Goal: Information Seeking & Learning: Check status

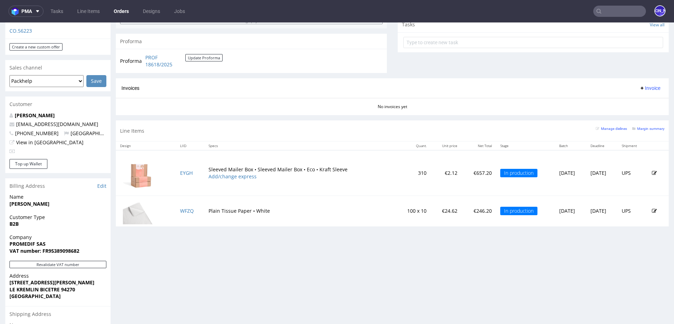
scroll to position [257, 0]
drag, startPoint x: 75, startPoint y: 119, endPoint x: 16, endPoint y: 118, distance: 59.0
click at [16, 121] on p "aurore@promedif.com" at bounding box center [57, 124] width 97 height 7
copy link "aurore@promedif.com"
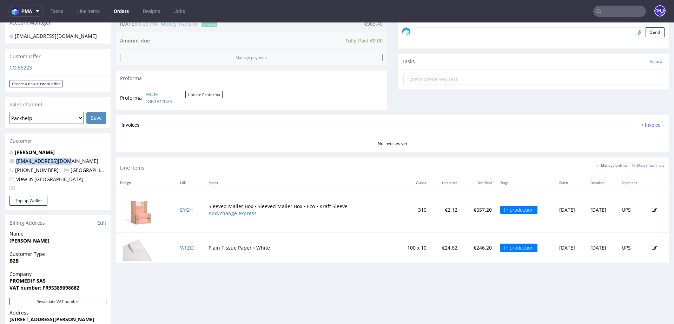
scroll to position [348, 0]
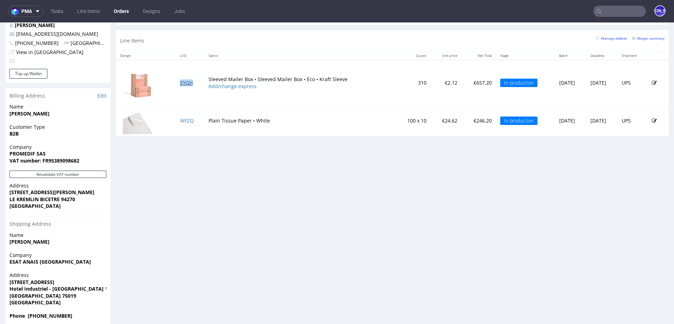
click at [184, 81] on link "EYGH" at bounding box center [186, 82] width 13 height 7
click at [180, 119] on link "WFZQ" at bounding box center [187, 120] width 14 height 7
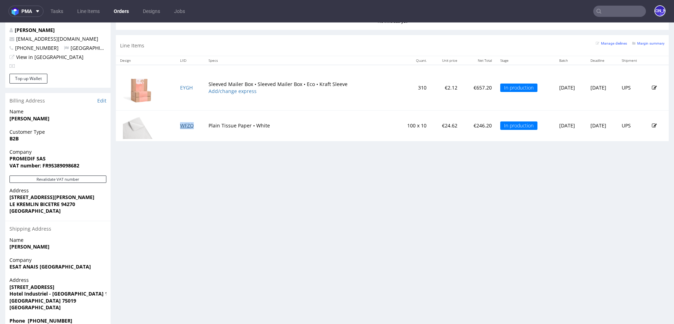
scroll to position [351, 0]
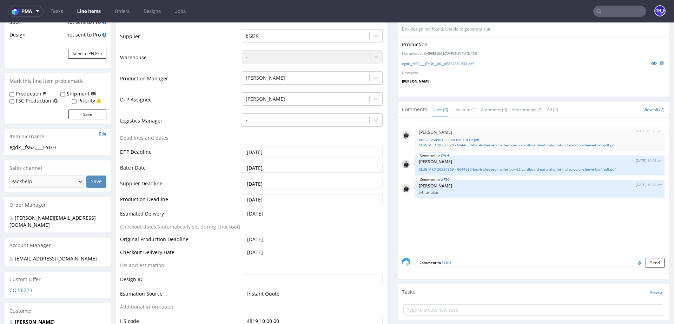
scroll to position [173, 0]
click at [279, 201] on input "2025-09-16" at bounding box center [312, 201] width 141 height 10
click at [451, 226] on div "2nd Sep 25 | 09:35 am Adrian Margula BDC-20250901-59540 PACKHELP.pdf CLUB MED 2…" at bounding box center [535, 187] width 267 height 129
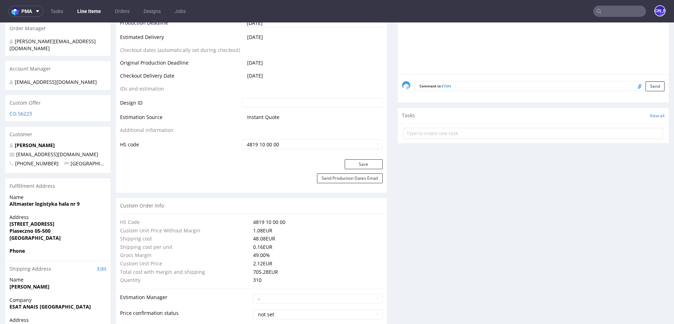
scroll to position [0, 0]
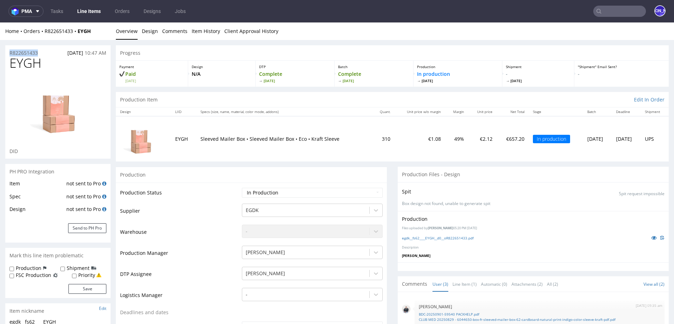
drag, startPoint x: 44, startPoint y: 51, endPoint x: 0, endPoint y: 51, distance: 43.5
copy p "R822651433"
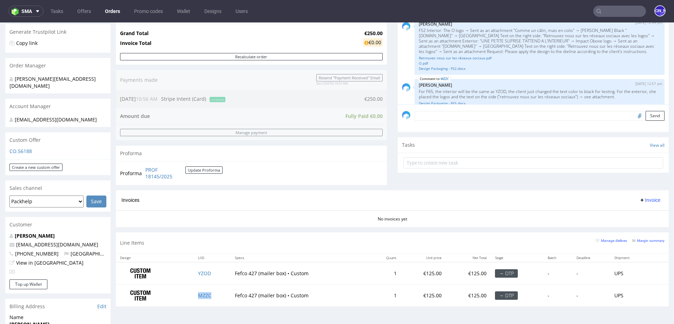
scroll to position [33, 0]
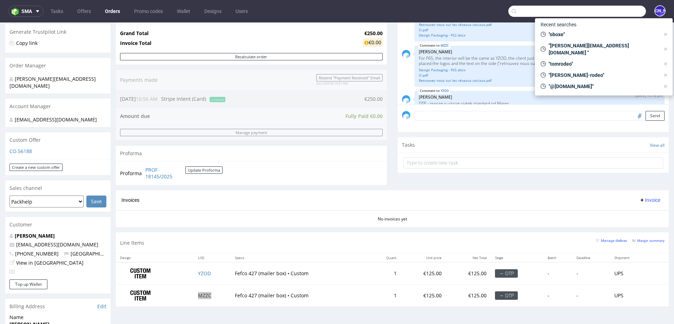
click at [605, 13] on input "text" at bounding box center [577, 11] width 138 height 11
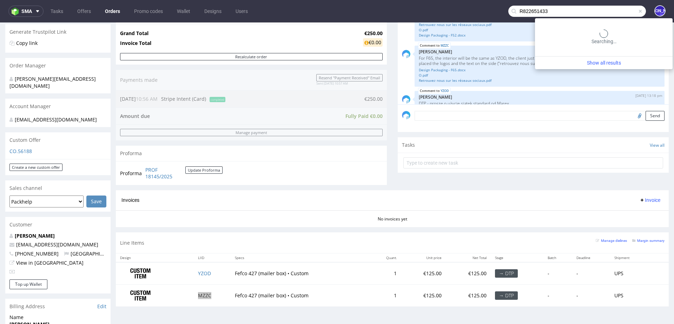
type input "R822651433"
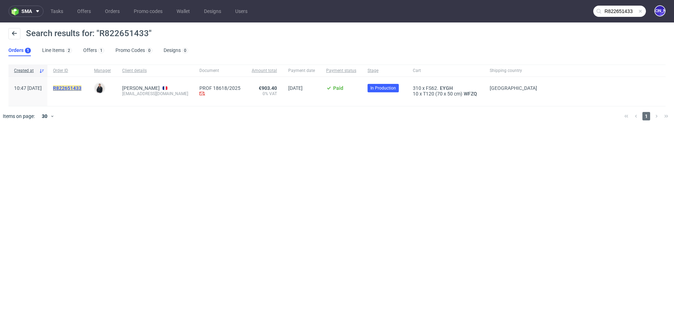
click at [81, 87] on mark "R822651433" at bounding box center [67, 88] width 28 height 6
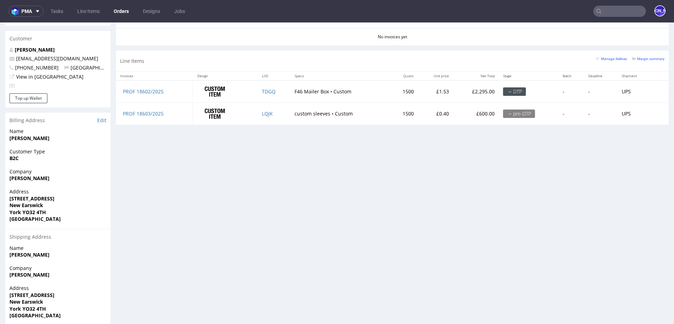
scroll to position [332, 0]
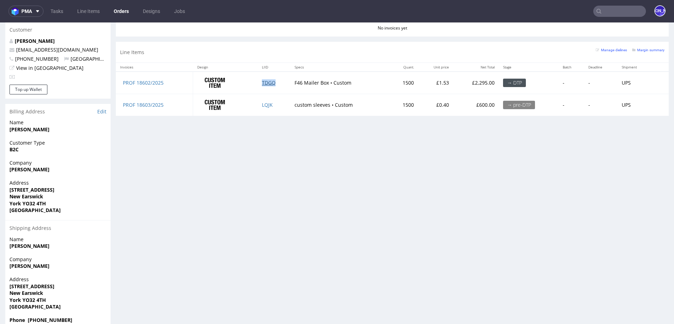
click at [266, 80] on link "TDGQ" at bounding box center [269, 82] width 14 height 7
click at [265, 103] on link "LQJK" at bounding box center [267, 104] width 11 height 7
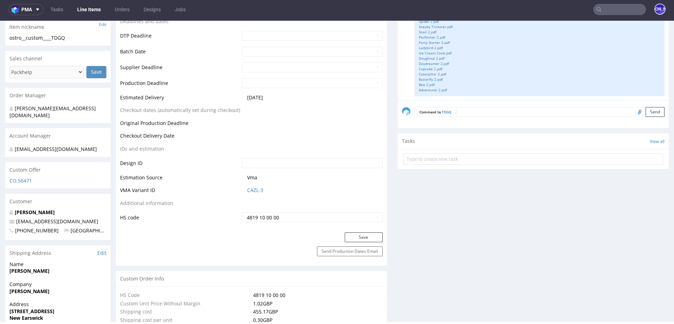
scroll to position [259, 0]
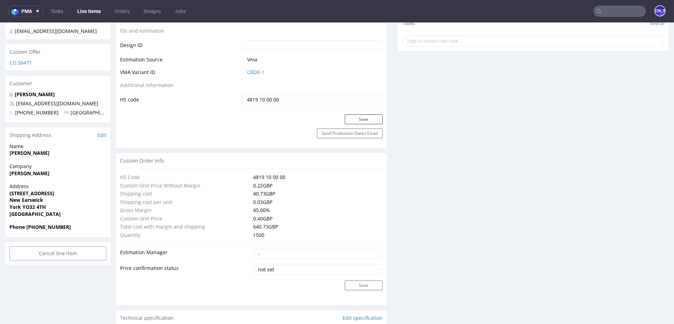
scroll to position [377, 0]
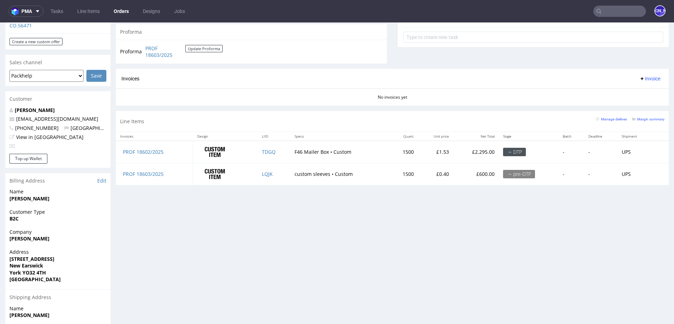
scroll to position [253, 0]
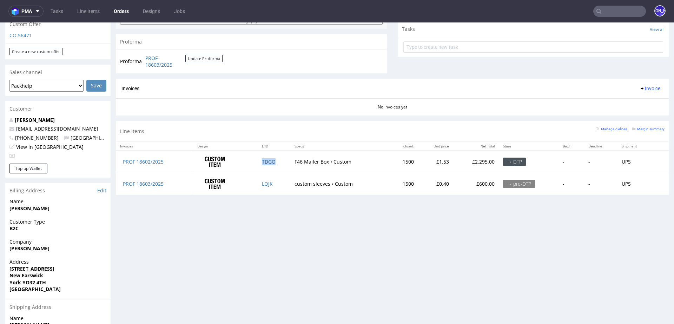
click at [266, 163] on link "TDGQ" at bounding box center [269, 161] width 14 height 7
click at [266, 184] on link "LQJK" at bounding box center [267, 183] width 11 height 7
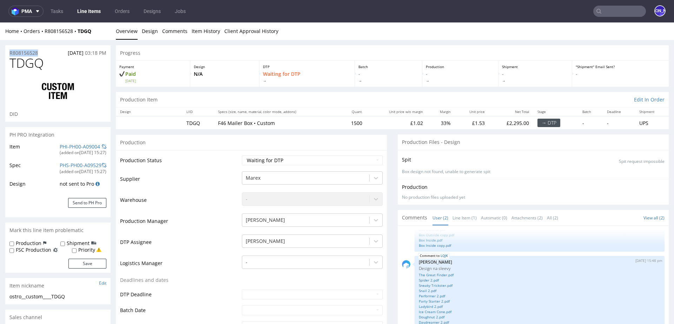
drag, startPoint x: 45, startPoint y: 51, endPoint x: 0, endPoint y: 51, distance: 44.6
copy p "R808156528"
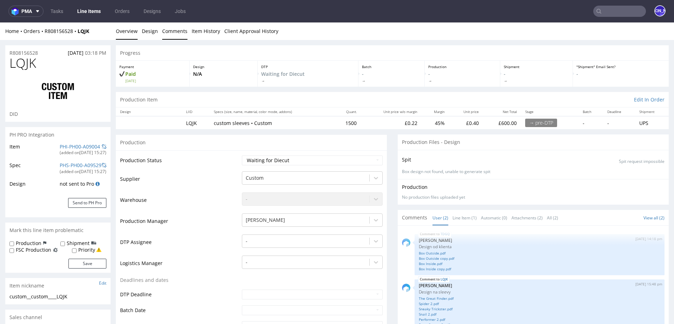
click at [180, 33] on link "Comments" at bounding box center [174, 30] width 25 height 17
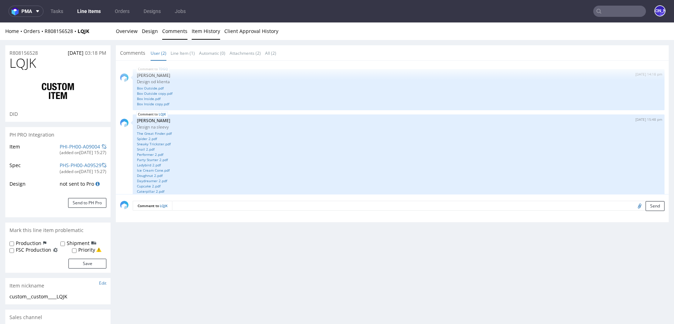
click at [201, 33] on link "Item History" at bounding box center [206, 30] width 28 height 17
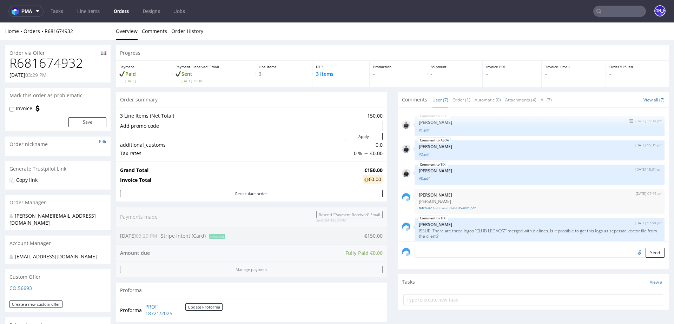
click at [423, 131] on link "V1.pdf" at bounding box center [540, 129] width 242 height 5
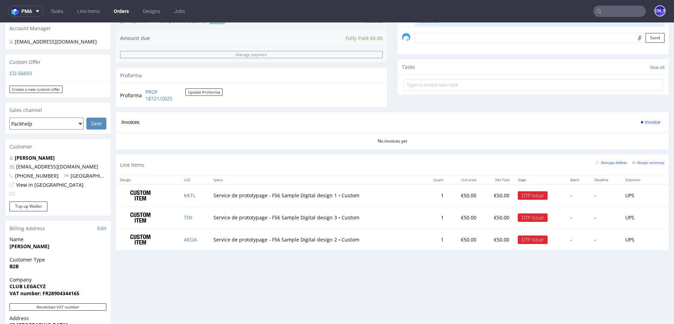
scroll to position [229, 0]
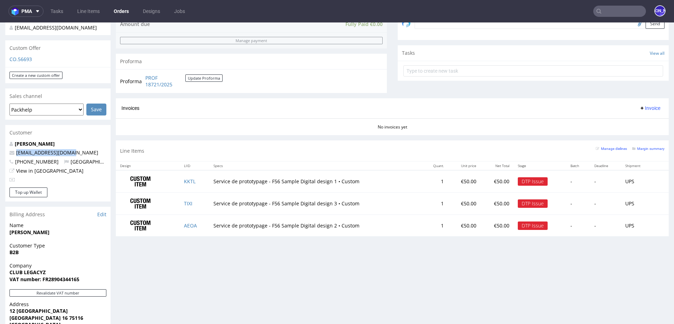
drag, startPoint x: 75, startPoint y: 145, endPoint x: 13, endPoint y: 144, distance: 61.8
click at [13, 149] on p "balth@clublegacyz.com" at bounding box center [57, 152] width 97 height 7
copy span "balth@clublegacyz.com"
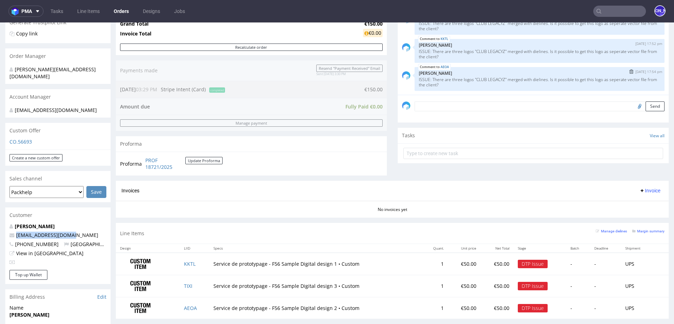
scroll to position [344, 0]
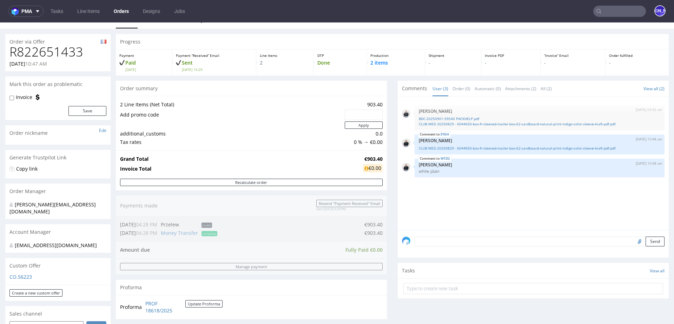
scroll to position [13, 0]
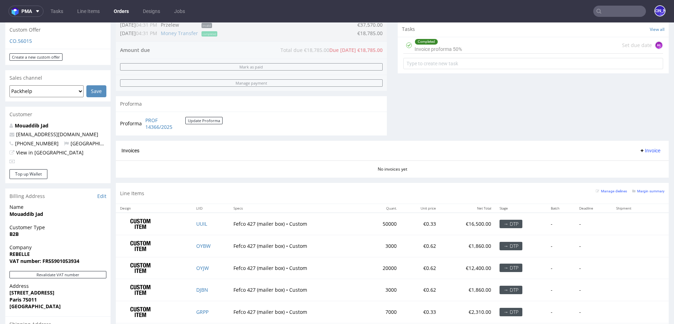
scroll to position [290, 0]
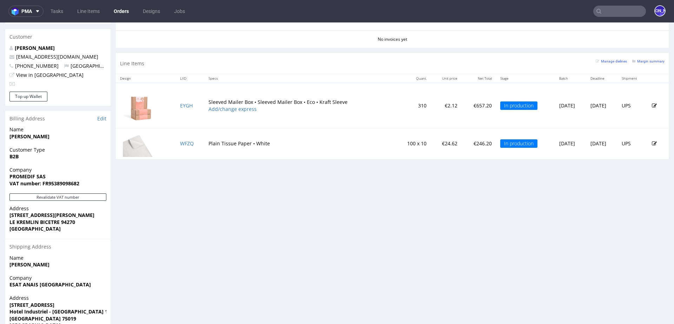
scroll to position [351, 0]
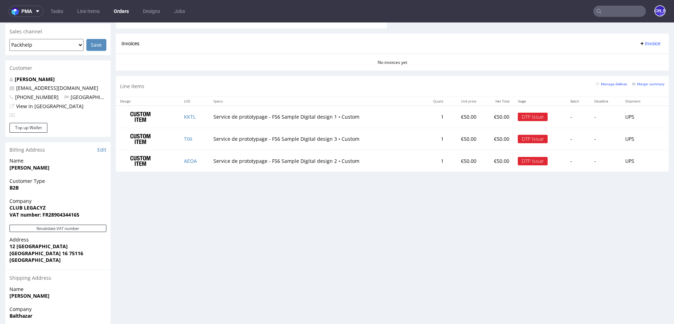
scroll to position [278, 0]
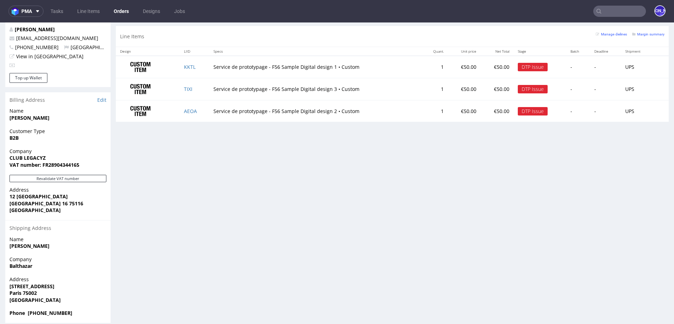
scroll to position [344, 0]
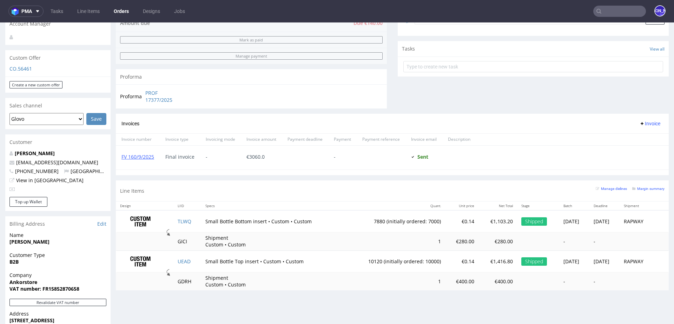
scroll to position [261, 0]
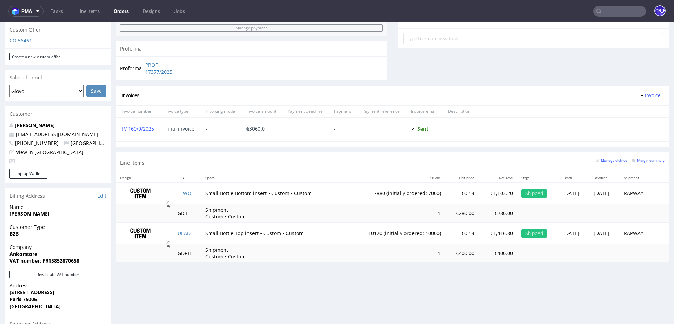
drag, startPoint x: 90, startPoint y: 127, endPoint x: 48, endPoint y: 127, distance: 41.4
click at [48, 131] on p "celine.laboute@ankorstore.com" at bounding box center [57, 134] width 97 height 7
copy link "@ankorstore.com"
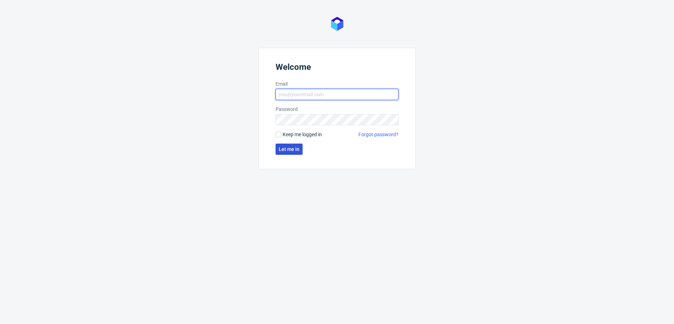
type input "[EMAIL_ADDRESS][DOMAIN_NAME]"
click at [287, 150] on span "Let me in" at bounding box center [289, 149] width 21 height 5
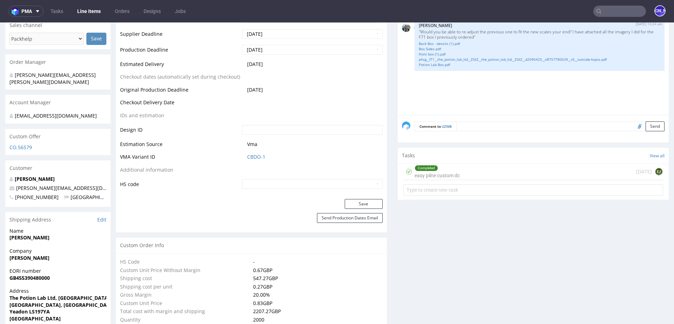
scroll to position [293, 0]
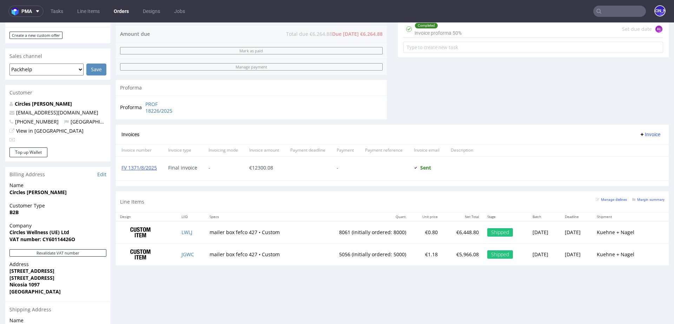
scroll to position [270, 0]
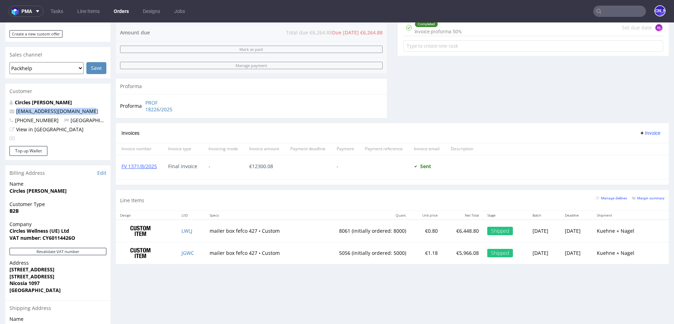
drag, startPoint x: 92, startPoint y: 111, endPoint x: 12, endPoint y: 108, distance: 80.1
click at [12, 110] on p "[EMAIL_ADDRESS][DOMAIN_NAME]" at bounding box center [57, 111] width 97 height 7
copy span "[EMAIL_ADDRESS][DOMAIN_NAME]"
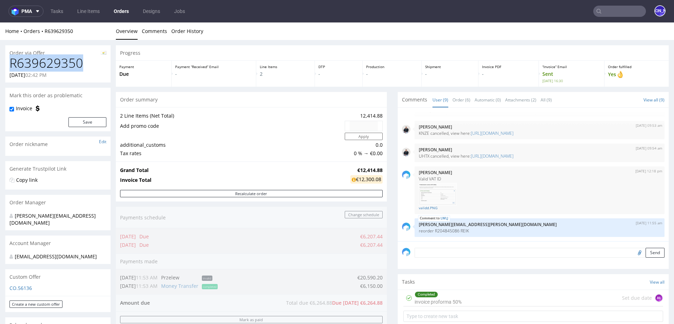
drag, startPoint x: 92, startPoint y: 59, endPoint x: 0, endPoint y: 59, distance: 92.0
copy h1 "R639629350"
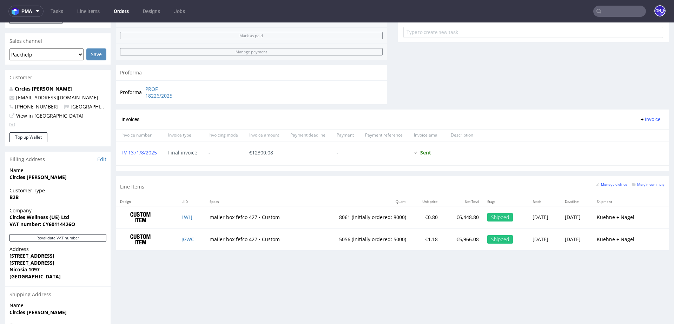
scroll to position [287, 0]
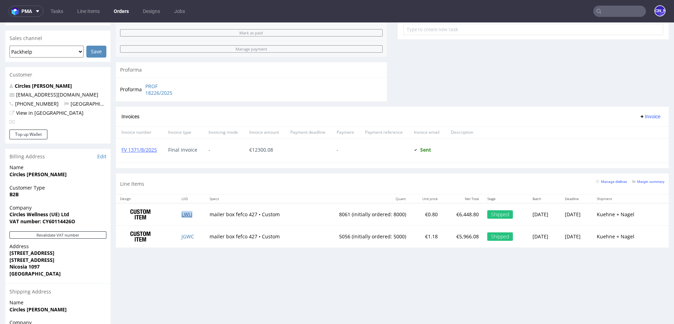
click at [182, 213] on link "LWLJ" at bounding box center [187, 214] width 11 height 7
click at [183, 235] on link "JGWC" at bounding box center [188, 236] width 13 height 7
drag, startPoint x: 90, startPoint y: 95, endPoint x: 42, endPoint y: 94, distance: 48.1
click at [42, 94] on p "[EMAIL_ADDRESS][DOMAIN_NAME]" at bounding box center [57, 94] width 97 height 7
copy link "@wearecircles.com"
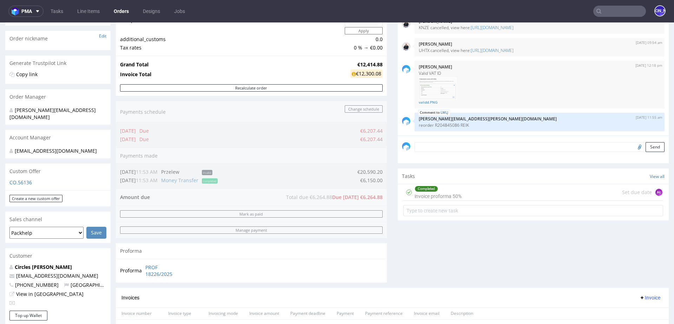
scroll to position [109, 0]
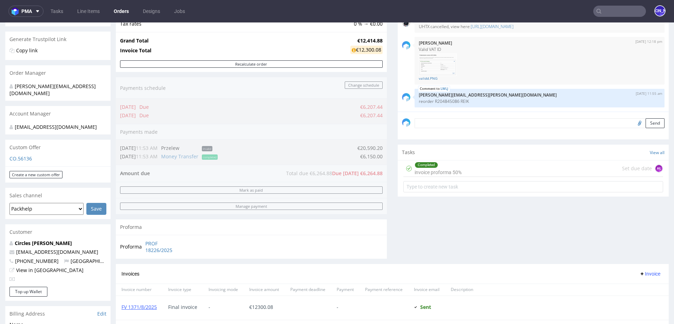
scroll to position [138, 0]
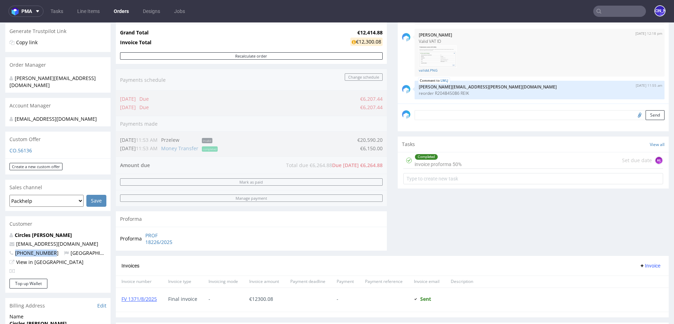
drag, startPoint x: 53, startPoint y: 253, endPoint x: 15, endPoint y: 251, distance: 38.7
click at [15, 251] on span "+330630529847" at bounding box center [33, 253] width 49 height 7
copy span "+330630529847"
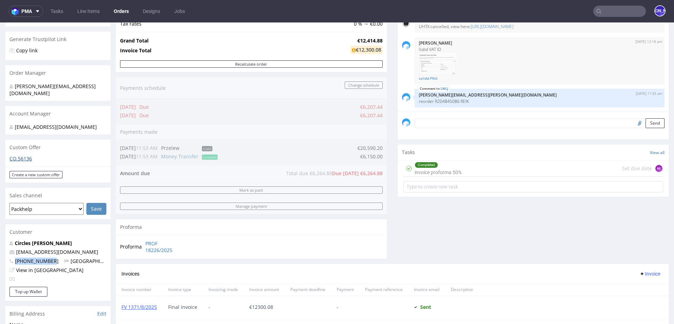
click at [23, 161] on link "CO.56136" at bounding box center [20, 158] width 22 height 7
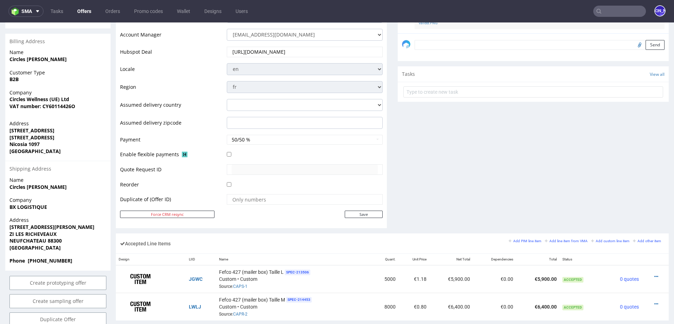
scroll to position [224, 0]
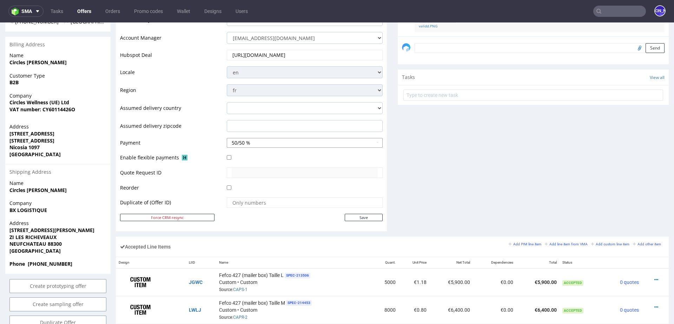
click at [279, 145] on button "50/50 %" at bounding box center [305, 143] width 156 height 10
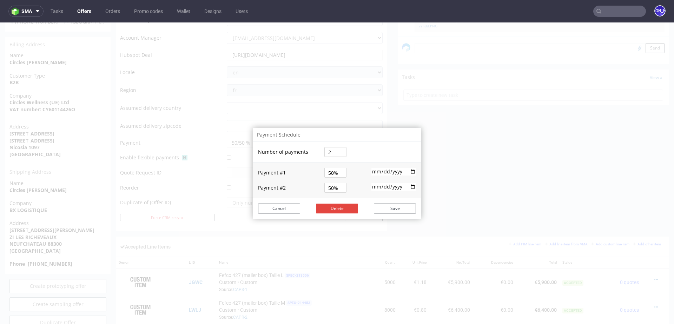
click at [492, 173] on div "Payment Schedule Number of payments 2 Payment # 1 50% 2025-07-18 Payment # 2 50…" at bounding box center [337, 173] width 674 height 302
click at [279, 207] on button "Cancel" at bounding box center [279, 209] width 42 height 10
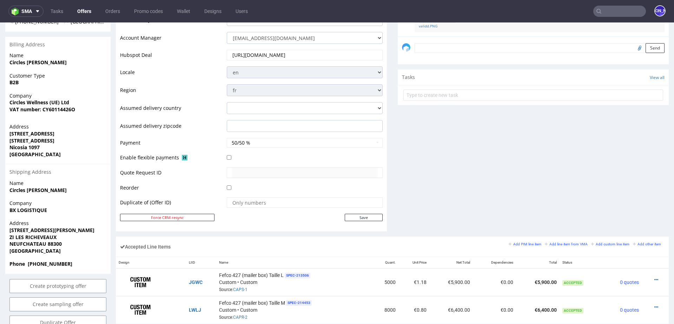
scroll to position [0, 0]
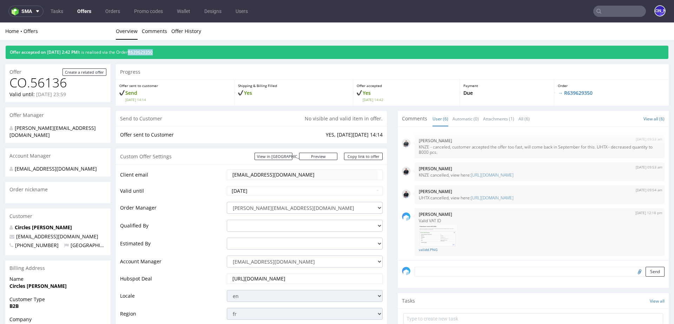
drag, startPoint x: 180, startPoint y: 51, endPoint x: 143, endPoint y: 51, distance: 36.9
click at [143, 51] on div "Offer accepted on 15.07.2025 2:42 PM It is realised via the Order R639629350" at bounding box center [337, 52] width 663 height 13
copy link "R639629350"
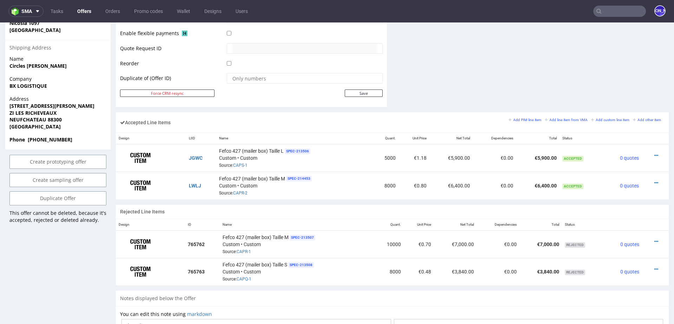
scroll to position [348, 0]
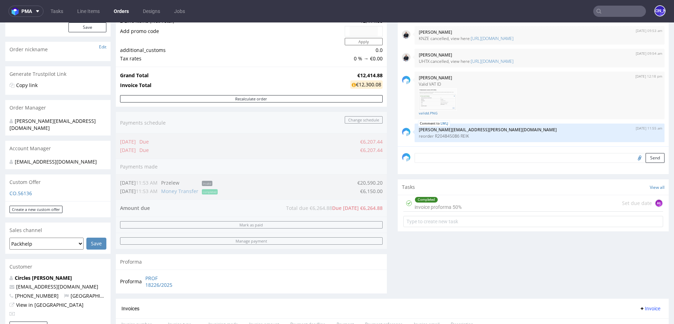
click at [451, 157] on textarea at bounding box center [540, 158] width 250 height 10
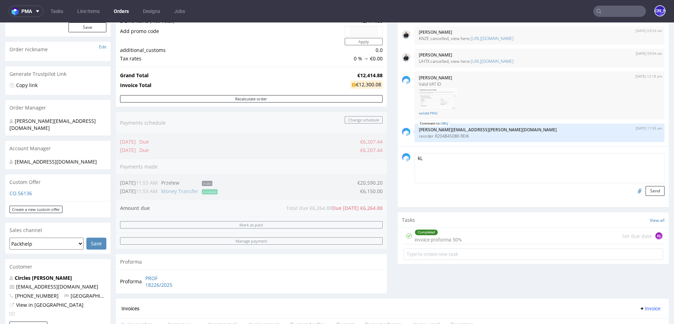
type textarea "k"
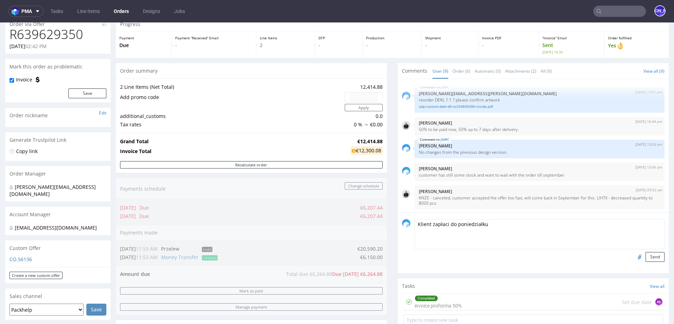
scroll to position [121, 0]
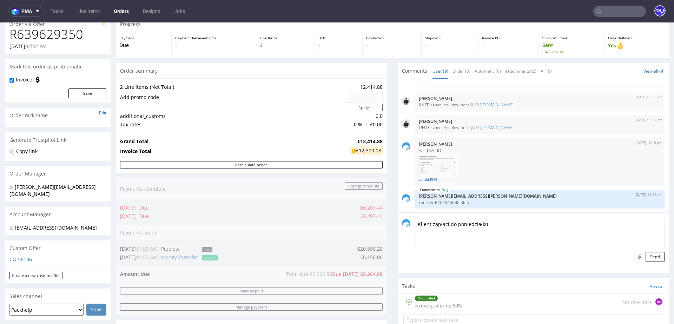
click at [488, 223] on textarea "Klient zapłaci do poniedziałku" at bounding box center [540, 234] width 250 height 30
type textarea "Klient zapłaci do poniedziałku 8/09/2025"
click at [651, 258] on button "Send" at bounding box center [655, 257] width 19 height 10
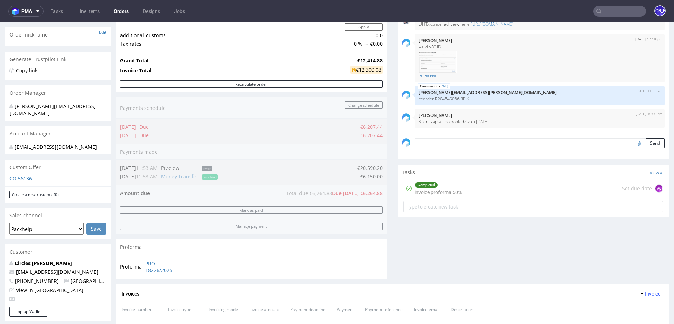
scroll to position [0, 0]
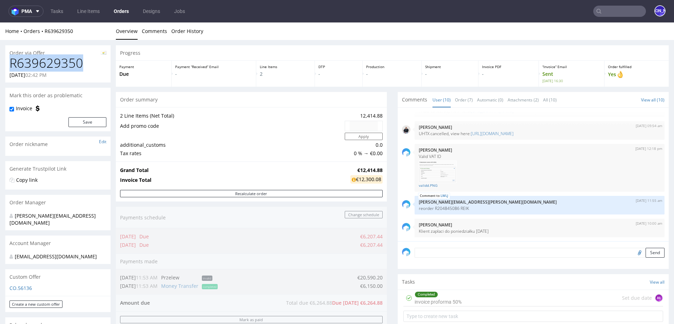
drag, startPoint x: 91, startPoint y: 67, endPoint x: 0, endPoint y: 66, distance: 90.9
copy h1 "R639629350"
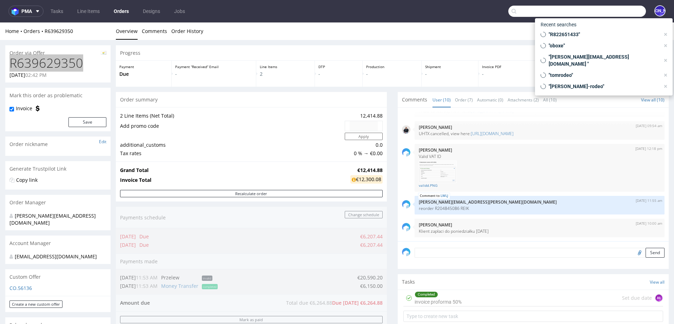
click at [607, 8] on input "text" at bounding box center [577, 11] width 138 height 11
paste input "@[DOMAIN_NAME]>"
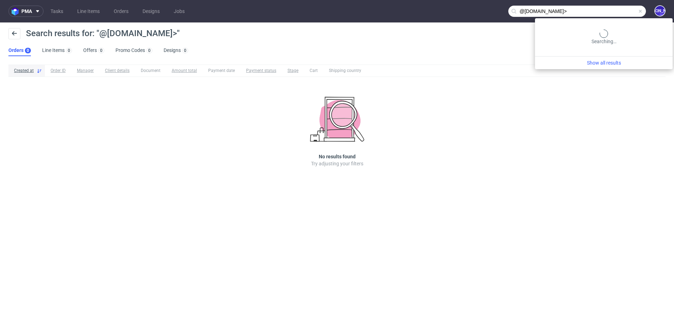
click at [620, 14] on input "@[DOMAIN_NAME]>" at bounding box center [577, 11] width 138 height 11
type input "@[DOMAIN_NAME]"
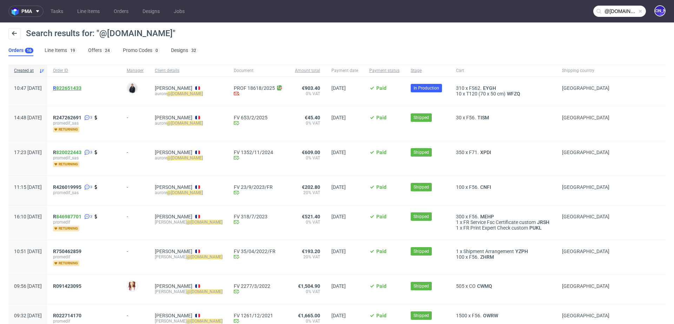
click at [81, 87] on link "822651433" at bounding box center [68, 88] width 25 height 6
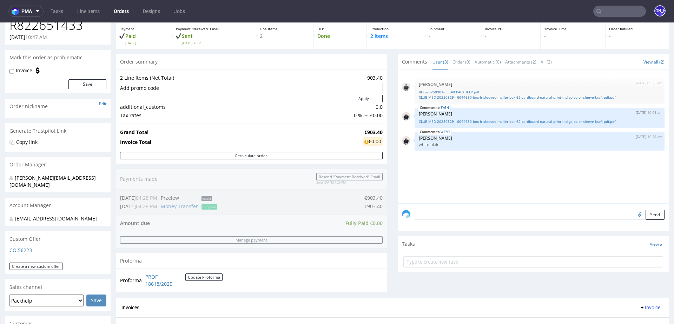
scroll to position [351, 0]
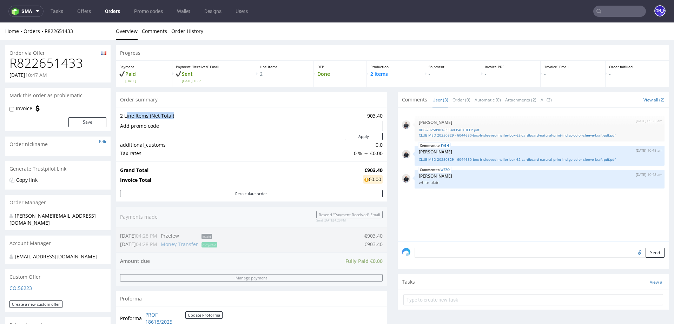
drag, startPoint x: 174, startPoint y: 117, endPoint x: 125, endPoint y: 114, distance: 49.2
click at [125, 114] on td "2 Line Items (Net Total)" at bounding box center [231, 116] width 223 height 8
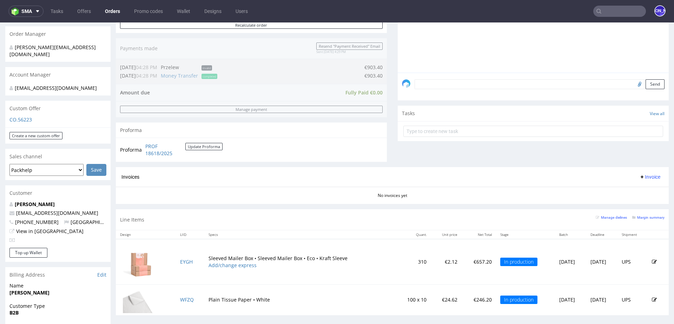
scroll to position [351, 0]
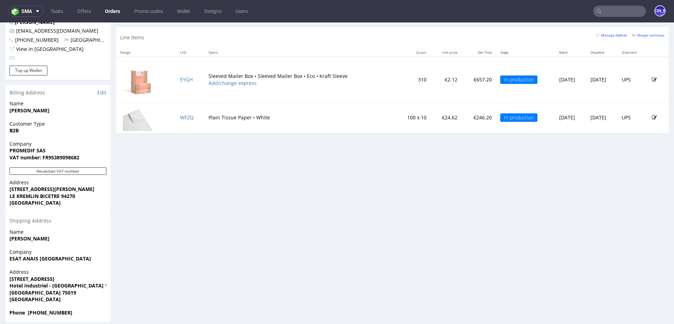
click at [602, 8] on input "text" at bounding box center [619, 11] width 53 height 11
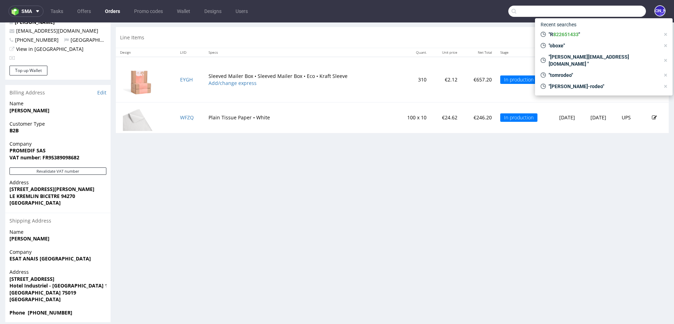
paste input "@[DOMAIN_NAME]>"
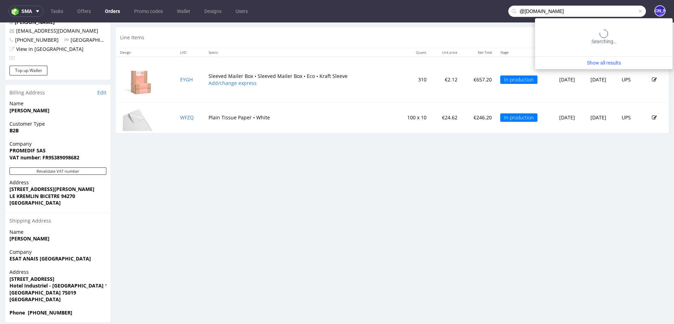
type input "@[DOMAIN_NAME]"
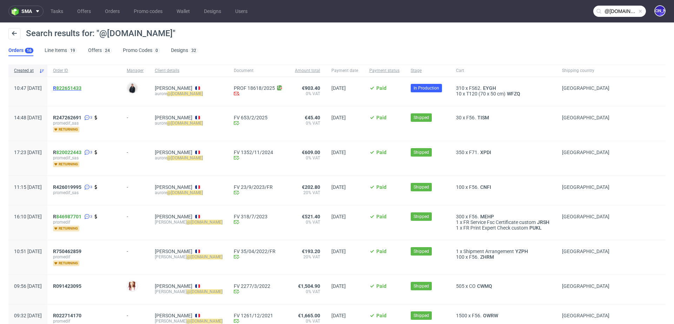
click at [77, 88] on span "R 822651433" at bounding box center [67, 88] width 28 height 6
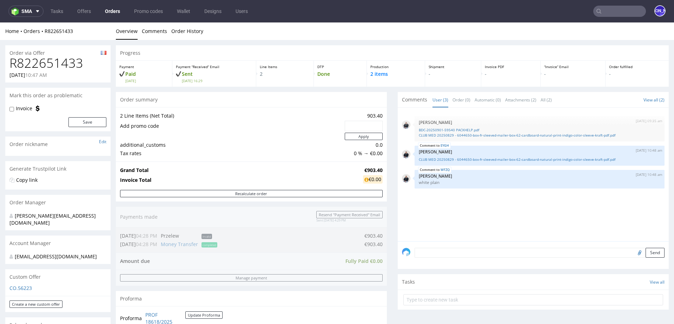
click at [603, 10] on input "text" at bounding box center [619, 11] width 53 height 11
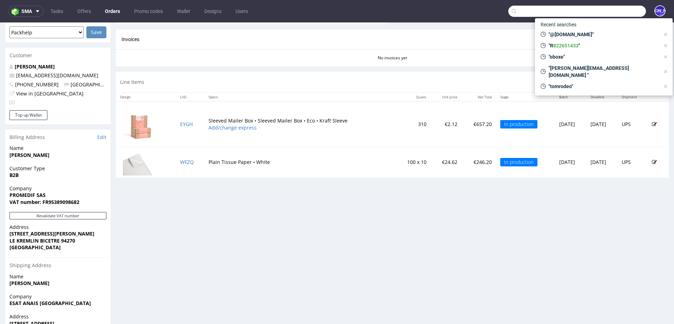
scroll to position [351, 0]
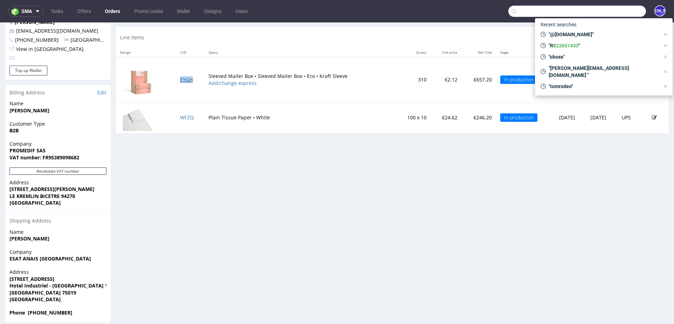
click at [181, 79] on link "EYGH" at bounding box center [186, 79] width 13 height 7
click at [183, 117] on link "WFZQ" at bounding box center [187, 117] width 14 height 7
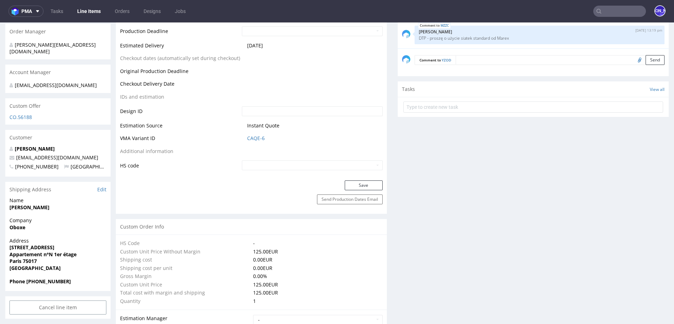
scroll to position [312, 0]
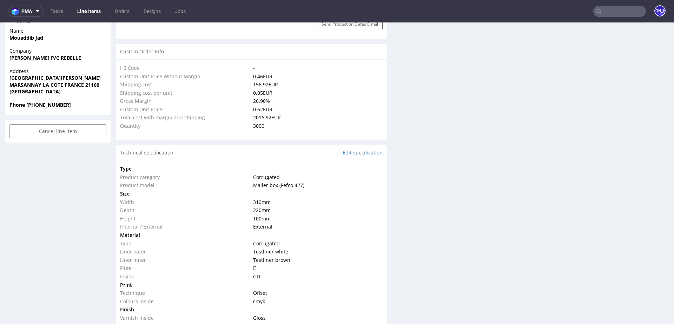
scroll to position [482, 0]
click at [23, 73] on strong "RUE DES TERRES FRANCHES" at bounding box center [54, 76] width 91 height 7
click at [41, 73] on strong "RUE DES TERRES FRANCHES" at bounding box center [54, 76] width 91 height 7
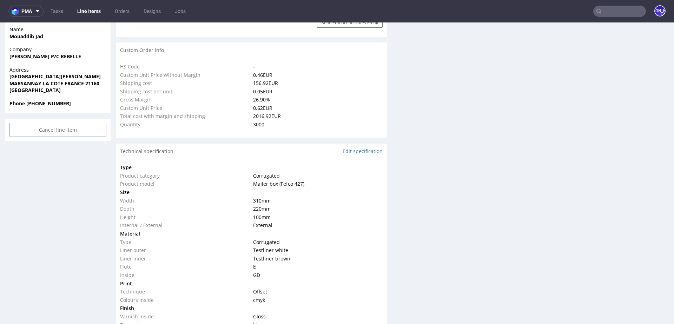
click at [56, 73] on strong "RUE DES TERRES FRANCHES" at bounding box center [54, 76] width 91 height 7
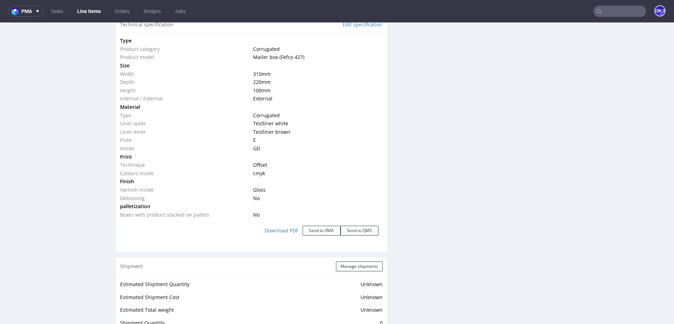
scroll to position [612, 0]
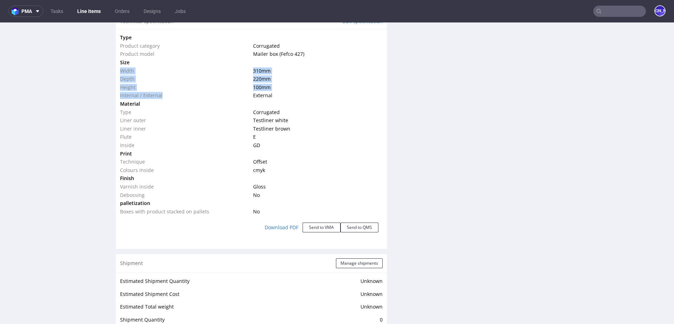
drag, startPoint x: 163, startPoint y: 93, endPoint x: 120, endPoint y: 70, distance: 48.9
click at [121, 70] on tbody "Type Product category Corrugated Product model Mailer box (Fefco 427) Size Widt…" at bounding box center [251, 124] width 263 height 182
click at [552, 140] on div "Production Files - Design Spit Spit request impossible Box design not found, un…" at bounding box center [533, 144] width 271 height 1255
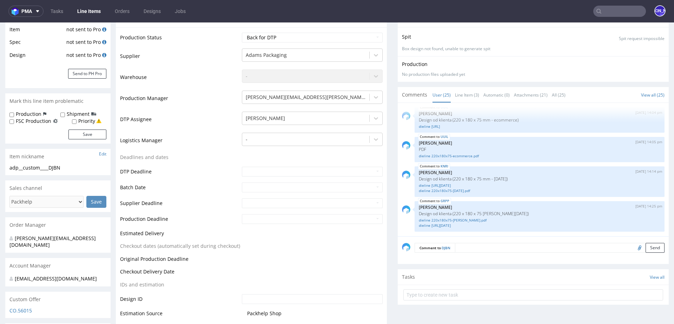
scroll to position [121, 0]
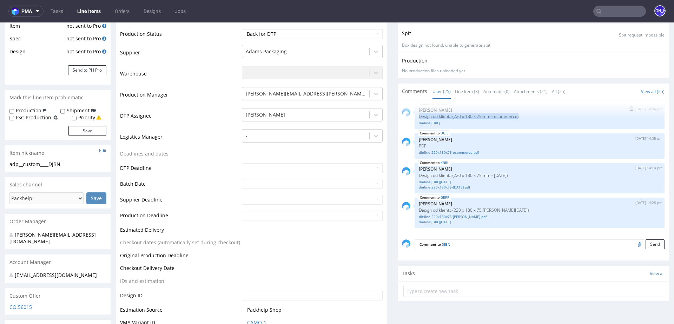
drag, startPoint x: 520, startPoint y: 115, endPoint x: 410, endPoint y: 116, distance: 109.9
click at [410, 116] on div "UUIL 2nd Sep 25 | 14:04 pm Jozefina Owczarek Design od klienta (220 x 180 x 75 …" at bounding box center [533, 116] width 263 height 25
drag, startPoint x: 429, startPoint y: 145, endPoint x: 417, endPoint y: 144, distance: 11.9
click at [419, 145] on p "PDF" at bounding box center [540, 145] width 242 height 5
click at [419, 144] on p "PDF" at bounding box center [540, 145] width 242 height 5
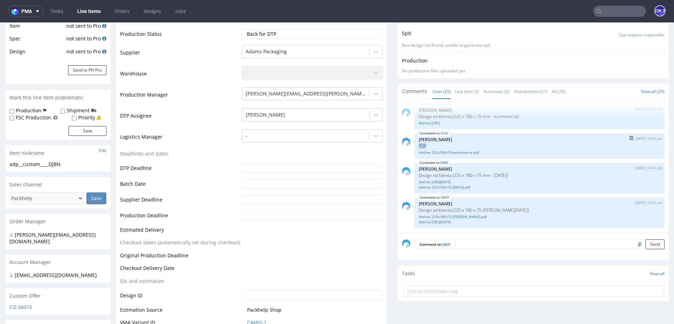
click at [419, 144] on p "PDF" at bounding box center [540, 145] width 242 height 5
drag, startPoint x: 527, startPoint y: 175, endPoint x: 385, endPoint y: 174, distance: 142.2
click at [503, 172] on div "KNRI 2nd Sep 25 | 14:14 pm Jozefina Owczarek Design od klienta (220 x 180 x 75 …" at bounding box center [540, 178] width 250 height 31
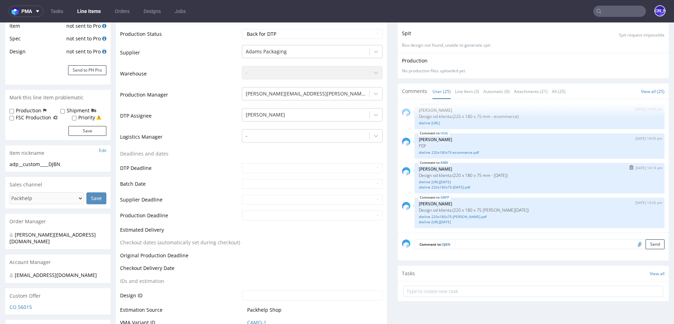
click at [502, 173] on p "Design od klienta (220 x 180 x 75 mm - Halloween)" at bounding box center [540, 175] width 242 height 5
click at [501, 174] on p "Design od klienta (220 x 180 x 75 mm - Halloween)" at bounding box center [540, 175] width 242 height 5
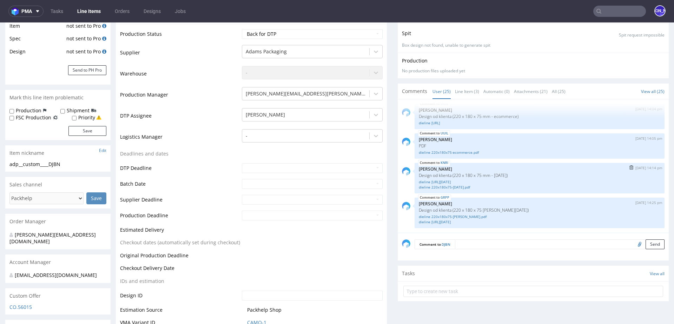
click at [501, 174] on p "Design od klienta (220 x 180 x 75 mm - Halloween)" at bounding box center [540, 175] width 242 height 5
click at [440, 174] on p "Design od klienta (220 x 180 x 75 mm - Halloween)" at bounding box center [540, 175] width 242 height 5
click at [419, 175] on p "Design od klienta (220 x 180 x 75 mm - Halloween)" at bounding box center [540, 175] width 242 height 5
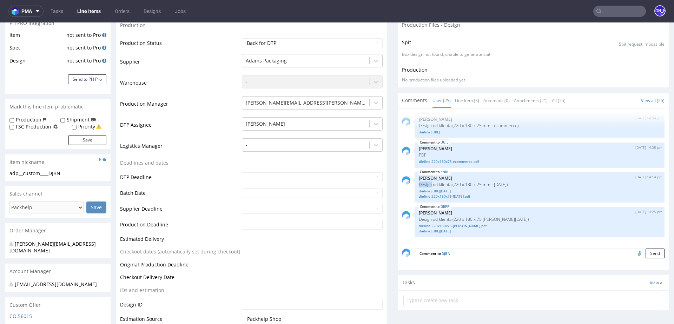
scroll to position [0, 0]
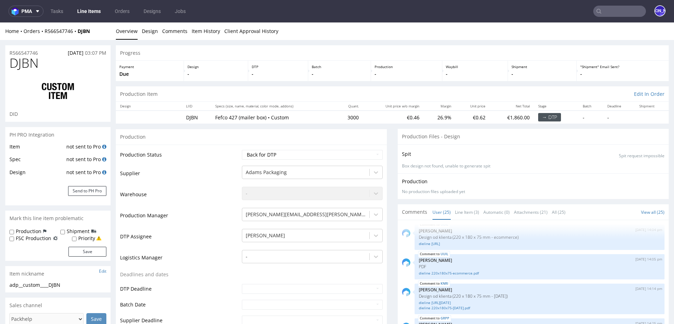
click at [70, 146] on td "not sent to Pro" at bounding box center [86, 149] width 42 height 13
click at [83, 146] on td "not sent to Pro" at bounding box center [86, 149] width 42 height 13
click at [90, 146] on td "not sent to Pro" at bounding box center [86, 149] width 42 height 13
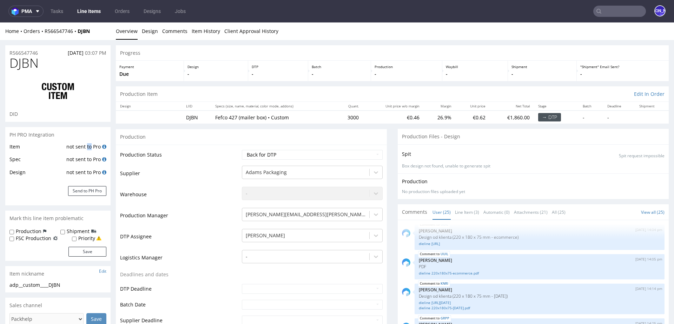
click at [90, 146] on td "not sent to Pro" at bounding box center [86, 149] width 42 height 13
click at [98, 146] on td "not sent to Pro" at bounding box center [86, 149] width 42 height 13
click at [98, 160] on td "not sent to Pro" at bounding box center [86, 161] width 42 height 13
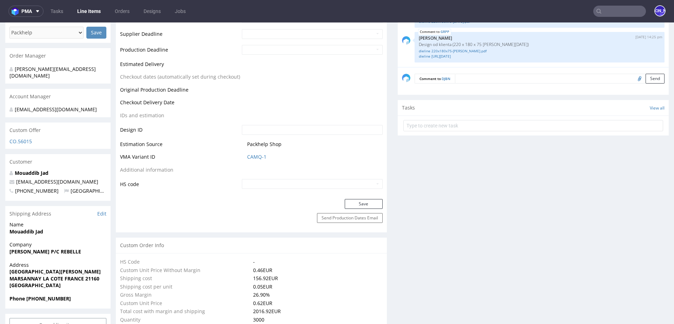
scroll to position [289, 0]
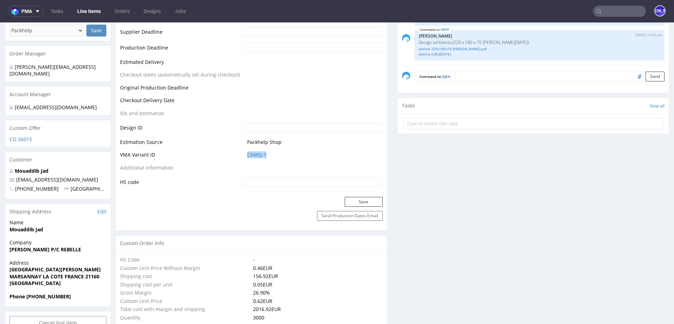
drag, startPoint x: 265, startPoint y: 154, endPoint x: 242, endPoint y: 154, distance: 23.2
click at [242, 155] on td "CAMQ-1" at bounding box center [311, 157] width 143 height 13
click at [291, 154] on span "CAMQ-1" at bounding box center [315, 154] width 136 height 7
drag, startPoint x: 291, startPoint y: 154, endPoint x: 214, endPoint y: 154, distance: 76.9
click at [214, 154] on tr "VMA Variant ID CAMQ-1" at bounding box center [251, 157] width 263 height 13
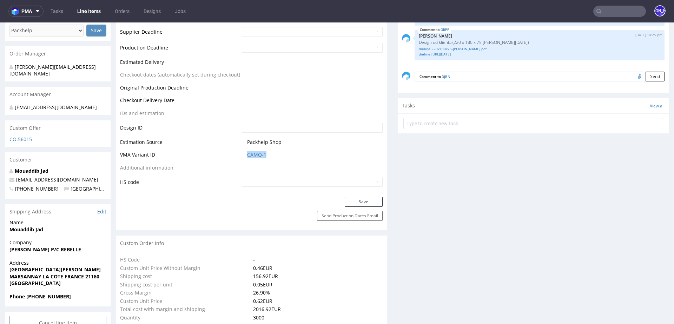
click at [330, 151] on span "CAMQ-1" at bounding box center [315, 154] width 136 height 7
drag, startPoint x: 292, startPoint y: 154, endPoint x: 213, endPoint y: 154, distance: 79.0
click at [213, 154] on tr "VMA Variant ID CAMQ-1" at bounding box center [251, 157] width 263 height 13
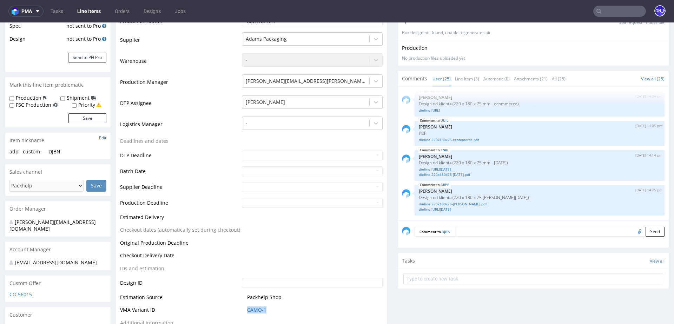
scroll to position [0, 0]
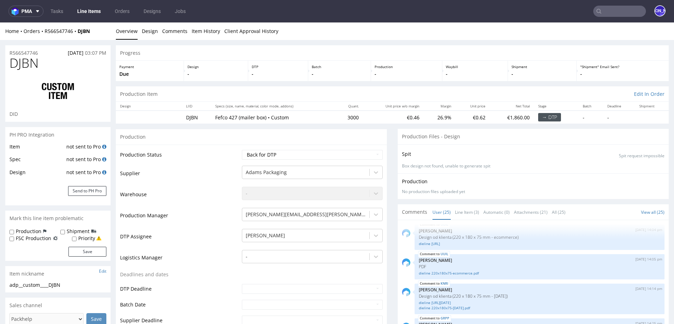
click at [126, 136] on div "Production" at bounding box center [251, 137] width 271 height 16
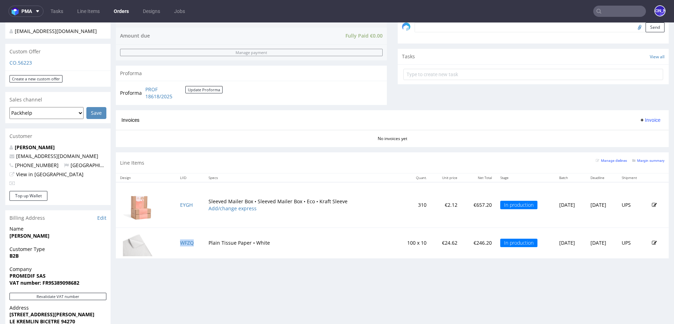
scroll to position [351, 0]
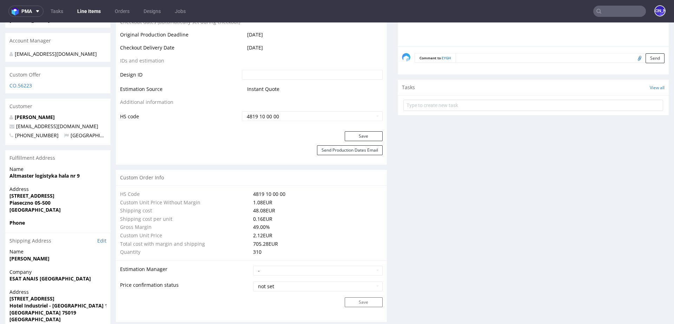
scroll to position [89, 0]
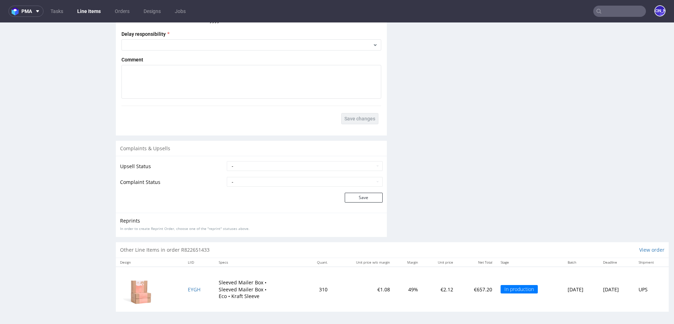
scroll to position [1044, 0]
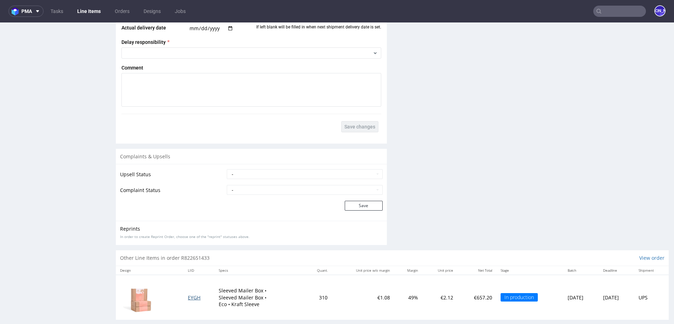
click at [191, 294] on span "EYGH" at bounding box center [194, 297] width 13 height 7
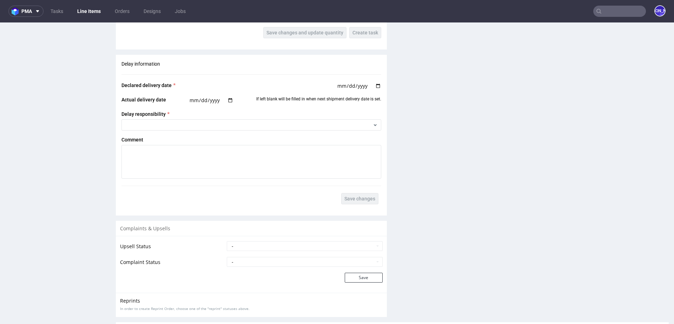
scroll to position [1052, 0]
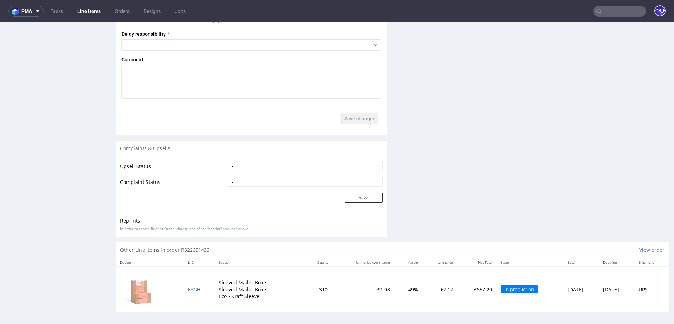
click at [190, 288] on span "EYGH" at bounding box center [194, 289] width 13 height 7
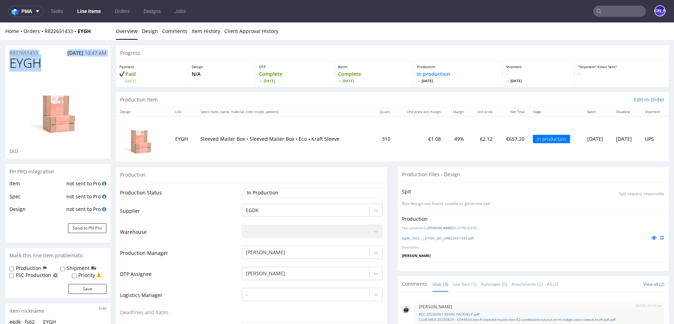
drag, startPoint x: 44, startPoint y: 64, endPoint x: 6, endPoint y: 54, distance: 39.2
click at [6, 54] on section "R822651433 02.09.2025 10:47 AM EYGH DID" at bounding box center [57, 102] width 105 height 114
click at [100, 30] on div "Home Orders R822651433 EYGH" at bounding box center [57, 31] width 105 height 7
drag, startPoint x: 100, startPoint y: 30, endPoint x: 48, endPoint y: 29, distance: 52.0
click at [48, 29] on div "Home Orders R822651433 EYGH" at bounding box center [57, 31] width 105 height 7
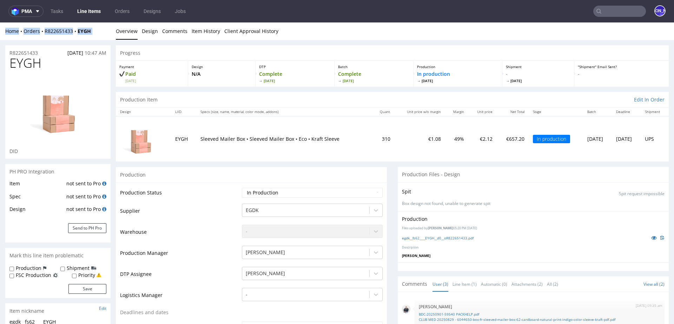
click at [116, 30] on link "Overview" at bounding box center [127, 30] width 22 height 17
click at [109, 31] on div "Home Orders R822651433 EYGH" at bounding box center [57, 31] width 105 height 7
drag, startPoint x: 100, startPoint y: 31, endPoint x: 73, endPoint y: 31, distance: 27.4
click at [71, 31] on div "Home Orders R822651433 EYGH" at bounding box center [57, 31] width 105 height 7
click at [98, 34] on div "Home Orders R822651433 EYGH" at bounding box center [57, 31] width 105 height 7
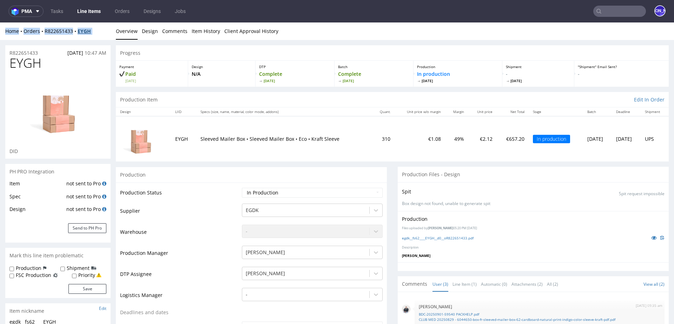
drag, startPoint x: 95, startPoint y: 28, endPoint x: 84, endPoint y: 31, distance: 12.3
click at [84, 31] on div "Home Orders R822651433 EYGH" at bounding box center [57, 31] width 105 height 7
click at [106, 31] on div "Home Orders R822651433 EYGH" at bounding box center [57, 31] width 105 height 7
drag, startPoint x: 94, startPoint y: 33, endPoint x: 48, endPoint y: 31, distance: 45.3
click at [48, 31] on div "Home Orders R822651433 EYGH" at bounding box center [57, 31] width 105 height 7
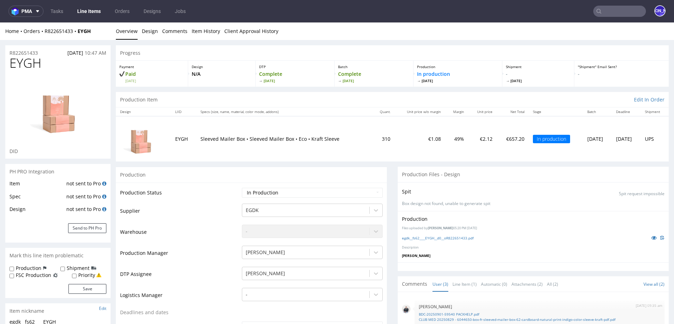
drag, startPoint x: 45, startPoint y: 64, endPoint x: 0, endPoint y: 64, distance: 44.6
copy span "EYGH"
click at [442, 239] on link "egdk__fs62____EYGH__d0__oR822651433.pdf" at bounding box center [438, 238] width 72 height 5
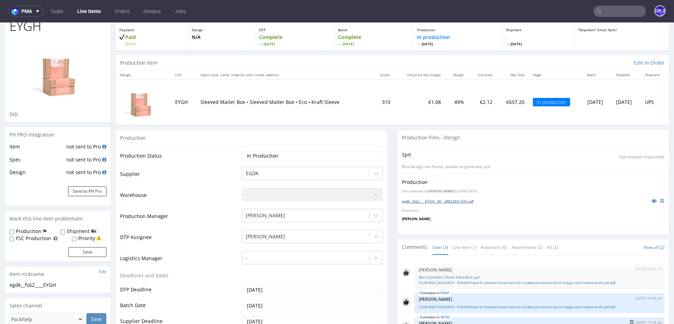
scroll to position [34, 0]
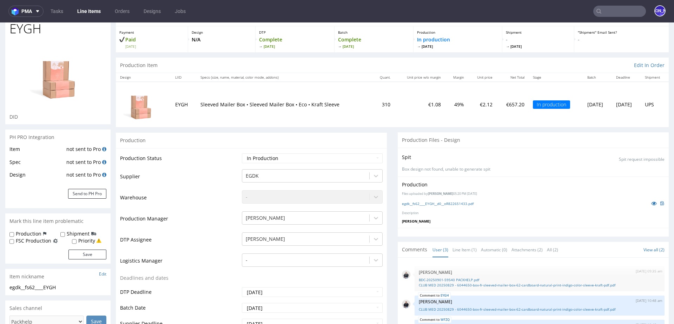
click at [440, 202] on link "egdk__fs62____EYGH__d0__oR822651433.pdf" at bounding box center [438, 203] width 72 height 5
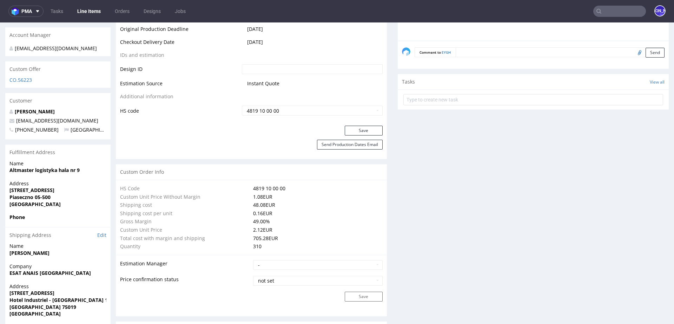
scroll to position [0, 0]
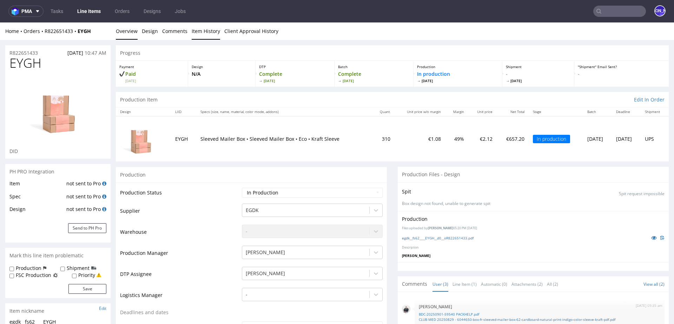
click at [192, 33] on link "Item History" at bounding box center [206, 30] width 28 height 17
